Goal: Participate in discussion: Engage in conversation with other users on a specific topic

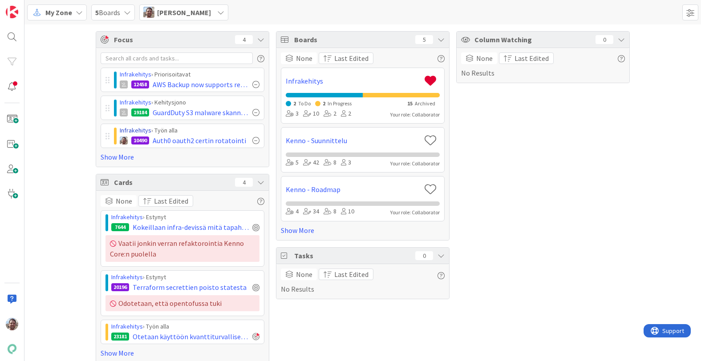
click at [132, 129] on link "Infrakehitys" at bounding box center [136, 130] width 32 height 8
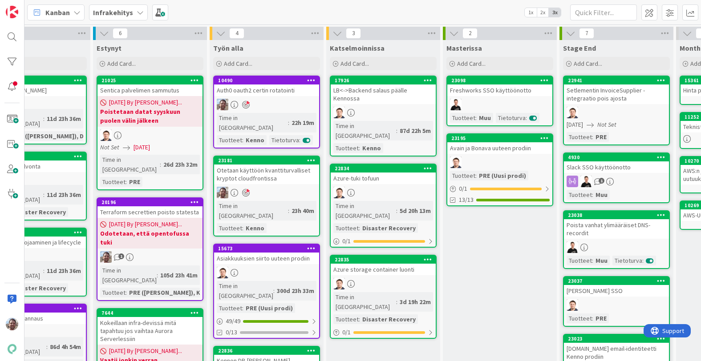
scroll to position [0, 446]
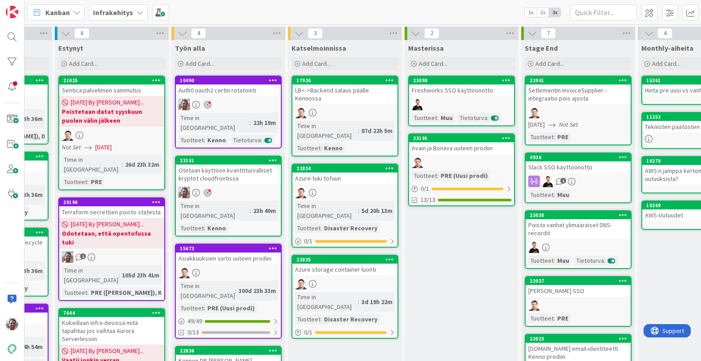
click at [247, 165] on div "Otetaan käyttöön kvanttiturvalliset kryptot cloudfrontissa" at bounding box center [228, 175] width 105 height 20
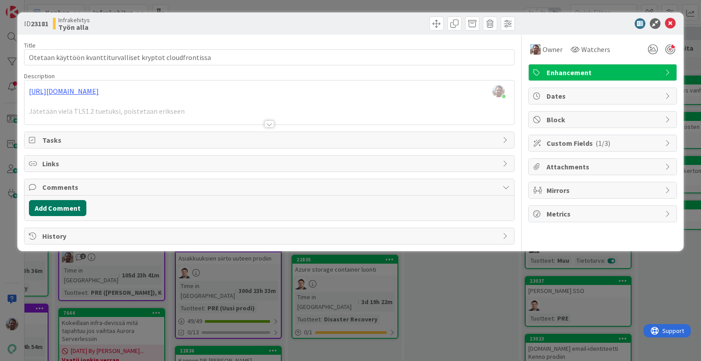
click at [80, 208] on button "Add Comment" at bounding box center [57, 208] width 57 height 16
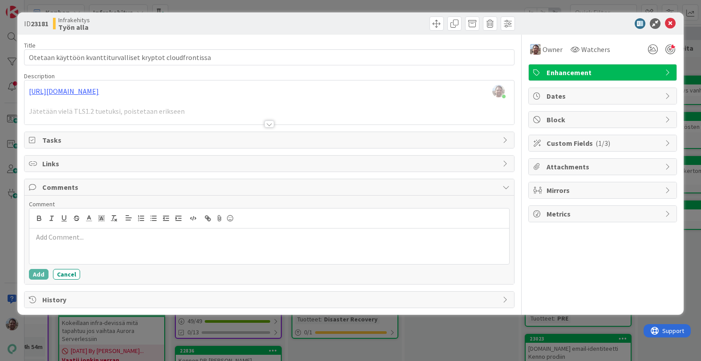
click at [150, 241] on p at bounding box center [269, 237] width 472 height 10
click at [133, 235] on p "On automaattisesti jo käytössä. Ei vaadi toimenpiteitä." at bounding box center [269, 237] width 472 height 10
click at [328, 243] on div "On automaattisesti jo käytössä. Testattu kenno.pandia.fi selaimissa eikä vaadi …" at bounding box center [268, 247] width 479 height 36
click at [39, 275] on button "Add" at bounding box center [39, 274] width 20 height 11
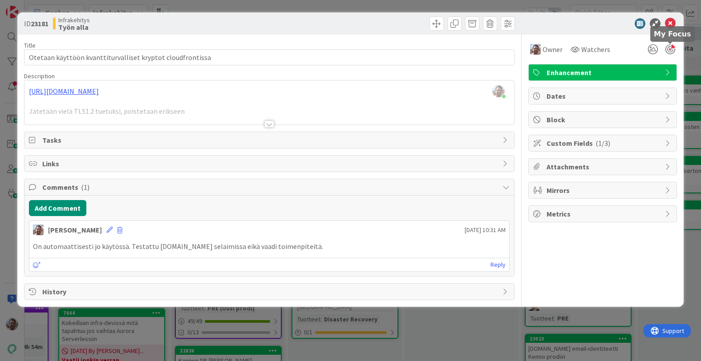
click at [669, 48] on div at bounding box center [670, 49] width 10 height 10
click at [670, 27] on icon at bounding box center [670, 23] width 11 height 11
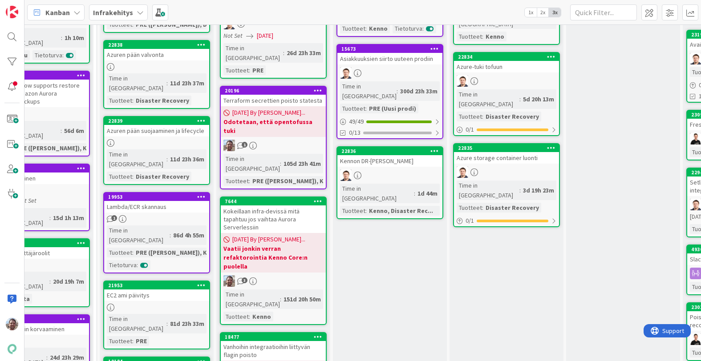
scroll to position [0, 285]
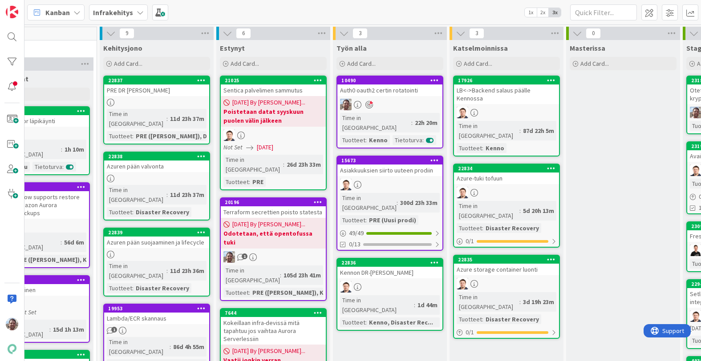
drag, startPoint x: 221, startPoint y: 161, endPoint x: 423, endPoint y: 129, distance: 204.5
